Goal: Task Accomplishment & Management: Complete application form

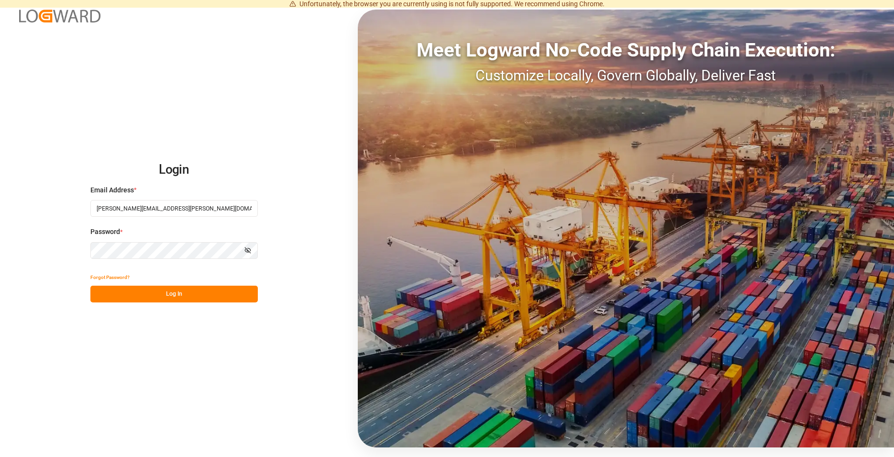
click at [170, 302] on div "Login Email Address * [PERSON_NAME][EMAIL_ADDRESS][PERSON_NAME][DOMAIN_NAME] Pa…" at bounding box center [447, 228] width 894 height 457
click at [173, 300] on button "Log In" at bounding box center [173, 293] width 167 height 17
click at [174, 300] on div "Forgot Password? Please wait" at bounding box center [173, 285] width 167 height 33
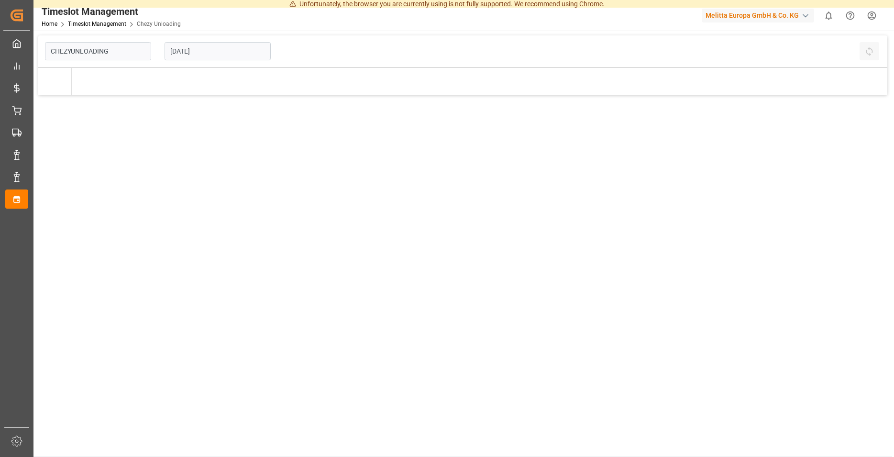
type input "Chezy Unloading"
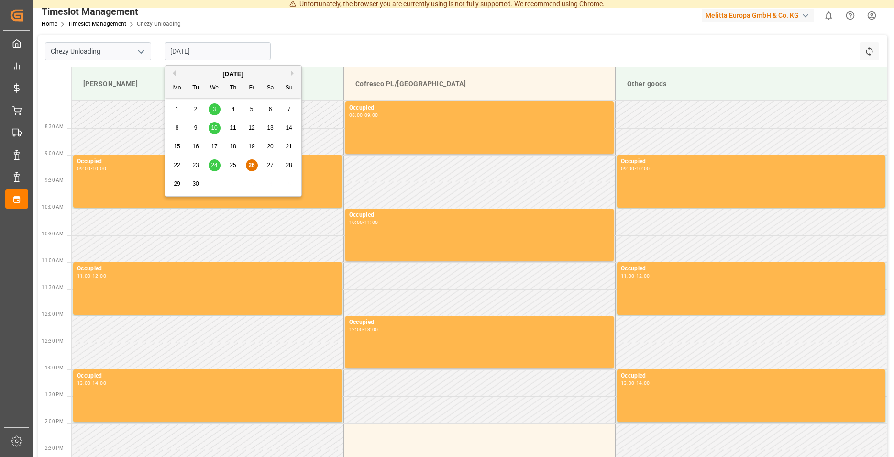
click at [179, 52] on input "[DATE]" at bounding box center [217, 51] width 106 height 18
click at [291, 72] on button "Next Month" at bounding box center [294, 73] width 6 height 6
click at [209, 108] on div "1" at bounding box center [214, 109] width 12 height 11
type input "[DATE]"
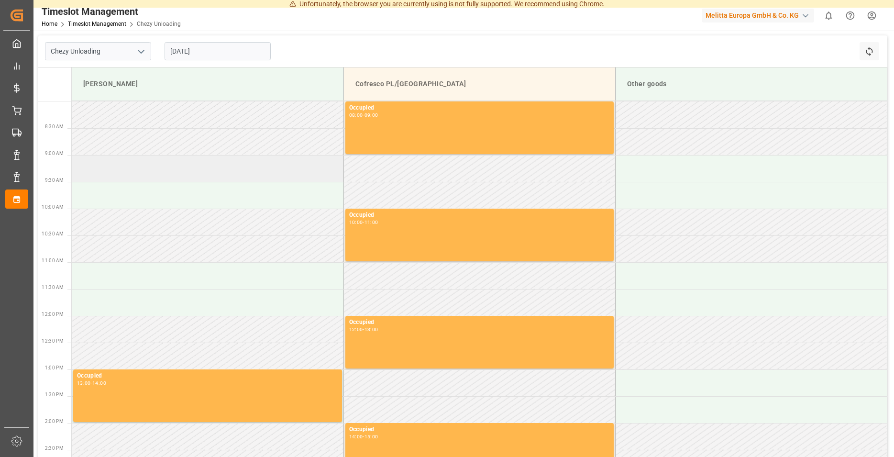
click at [157, 172] on td at bounding box center [208, 168] width 272 height 27
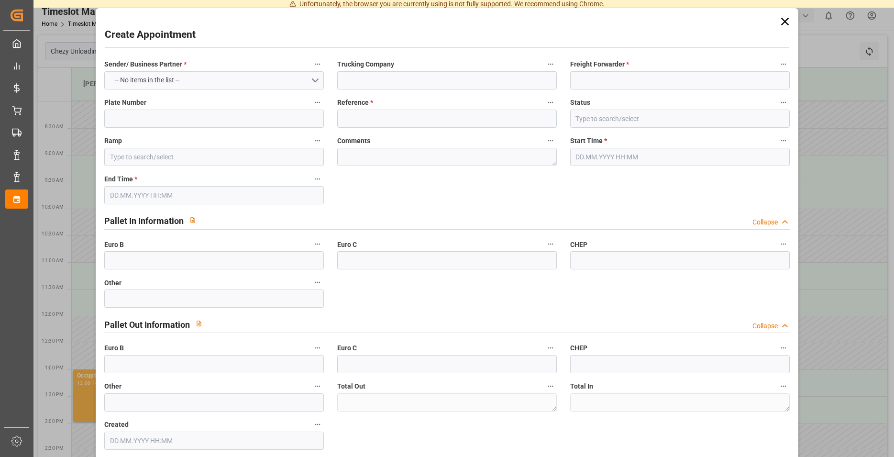
type input "[PERSON_NAME]"
type input "[DATE] 09:00"
type input "[DATE] 10:00"
type input "0"
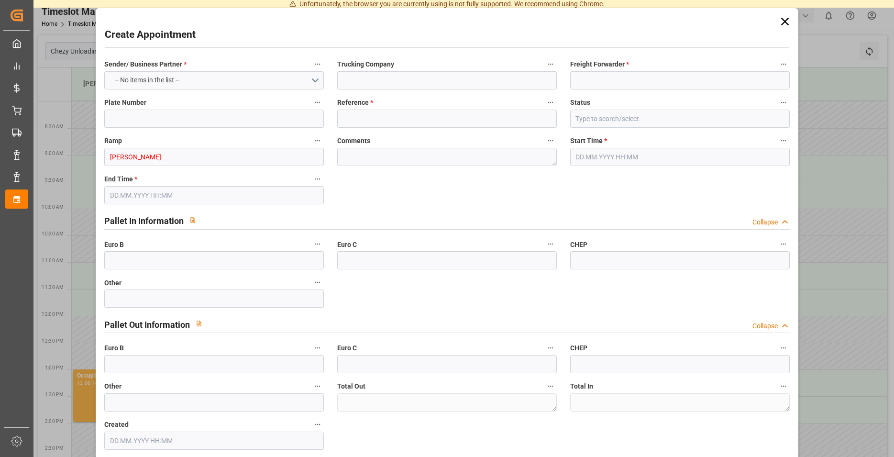
type input "0"
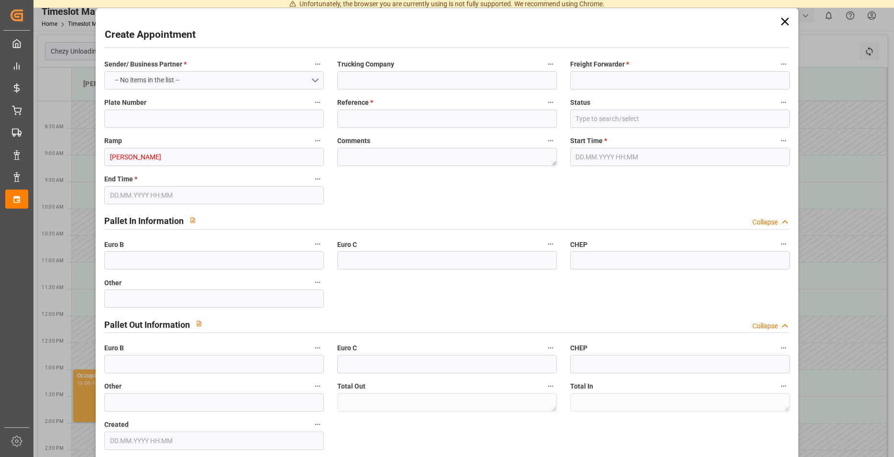
type input "0"
click at [181, 81] on button "Select Options" at bounding box center [213, 80] width 219 height 18
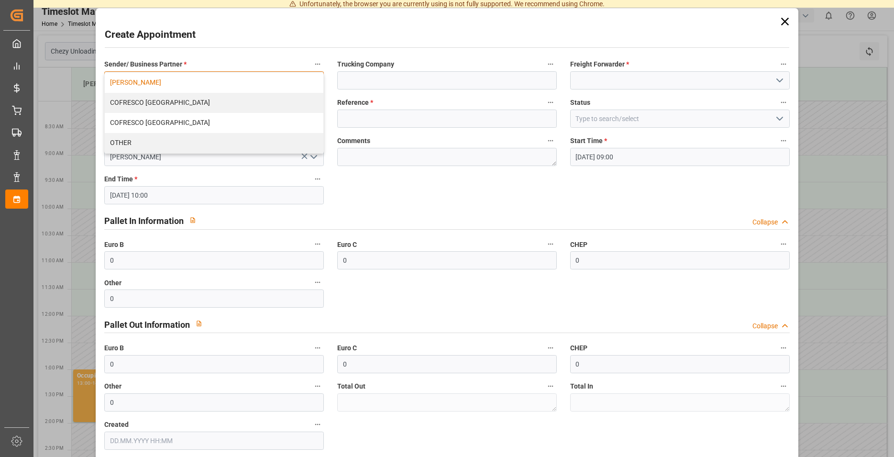
click at [180, 80] on div "[PERSON_NAME]" at bounding box center [214, 83] width 218 height 20
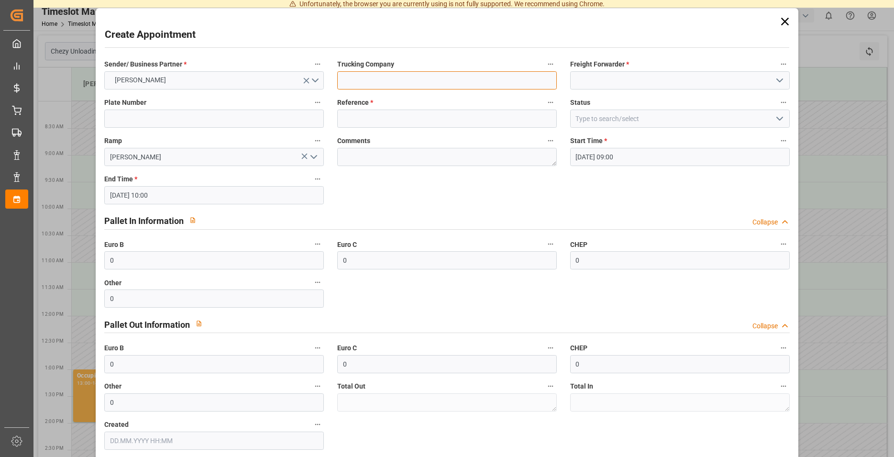
click at [434, 74] on input at bounding box center [446, 80] width 219 height 18
type input "[PERSON_NAME]"
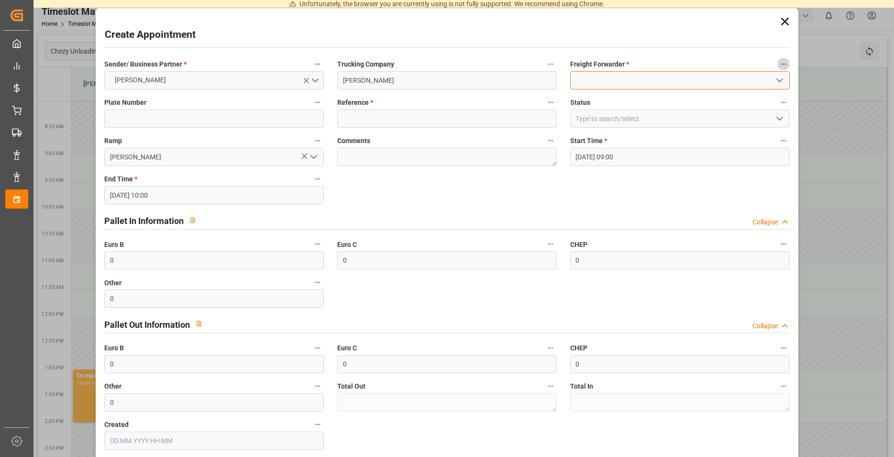
click at [627, 83] on input at bounding box center [679, 80] width 219 height 18
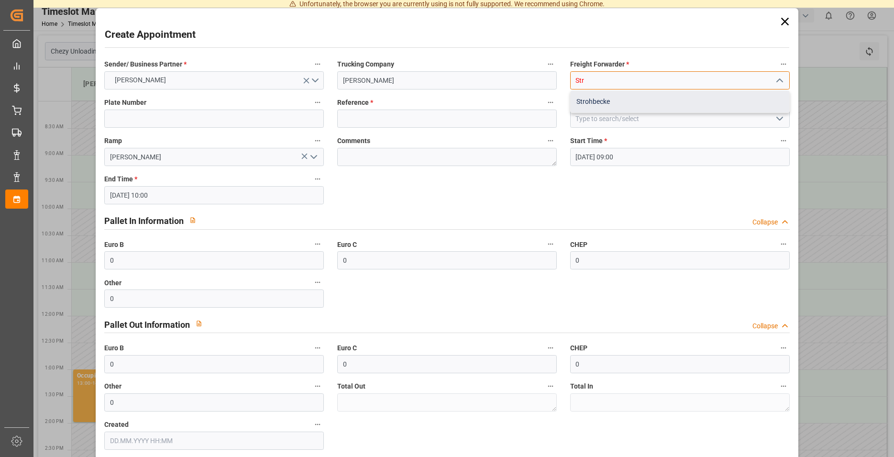
click at [597, 103] on div "Strohbecke" at bounding box center [679, 102] width 218 height 22
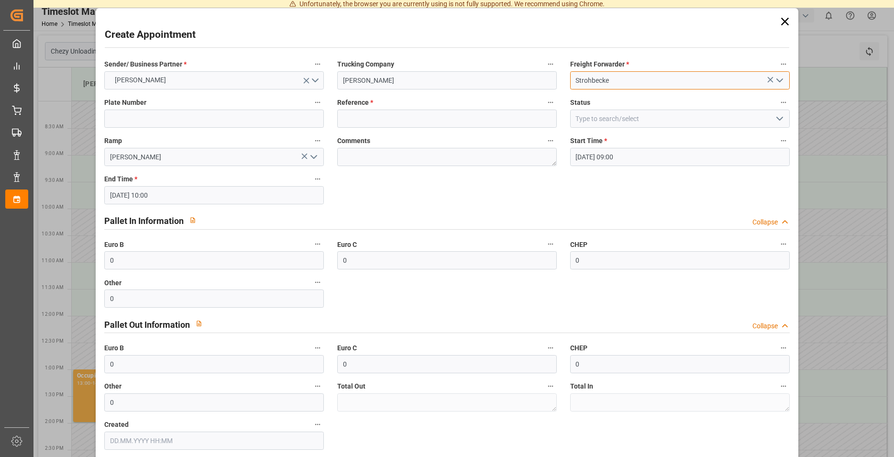
type input "Strohbecke"
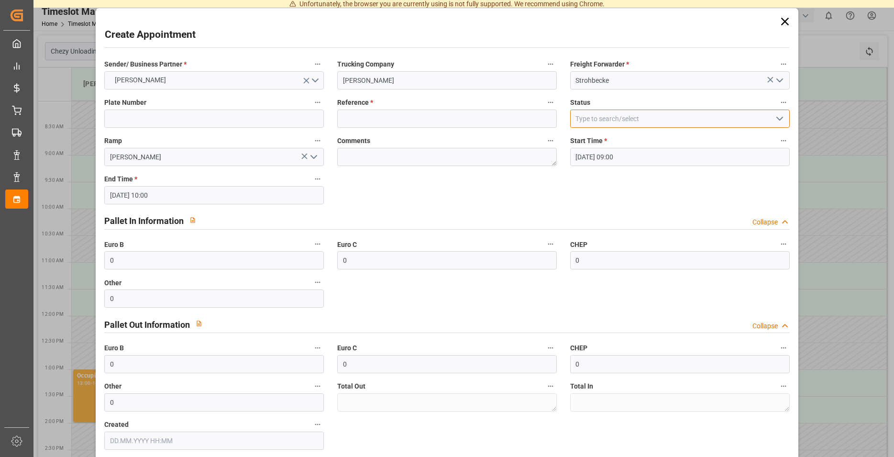
click at [611, 118] on input at bounding box center [679, 118] width 219 height 18
click at [390, 116] on input at bounding box center [446, 118] width 219 height 18
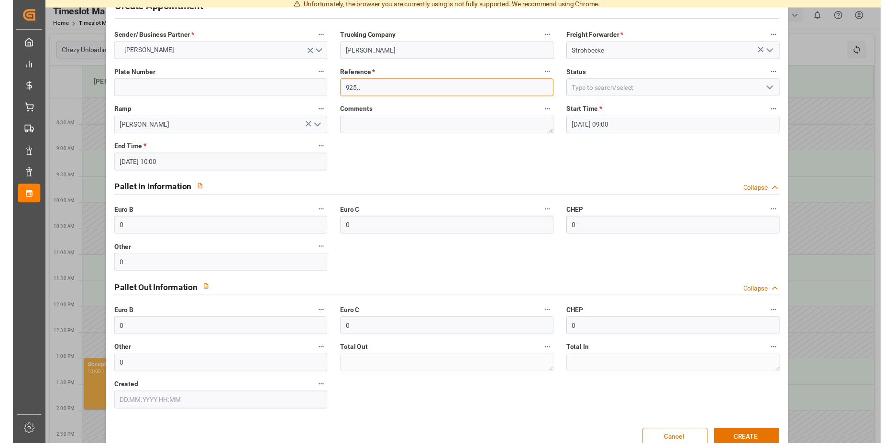
scroll to position [48, 0]
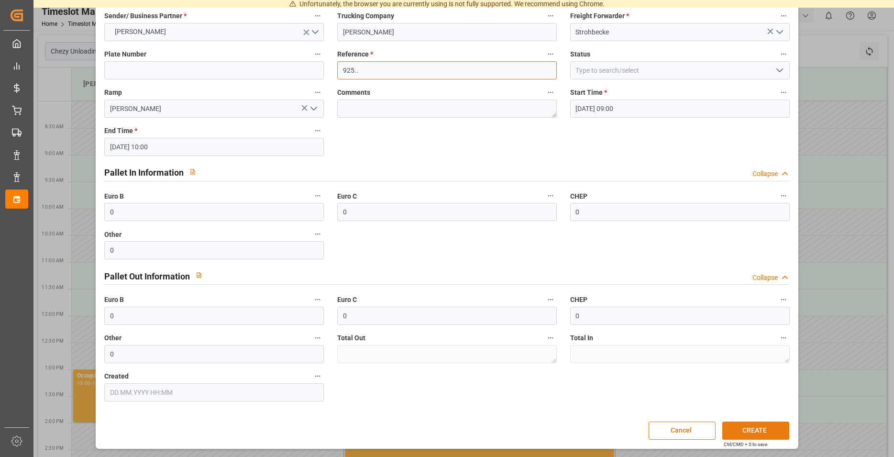
type input "925.."
click at [765, 437] on button "CREATE" at bounding box center [755, 430] width 67 height 18
